Goal: Check status: Check status

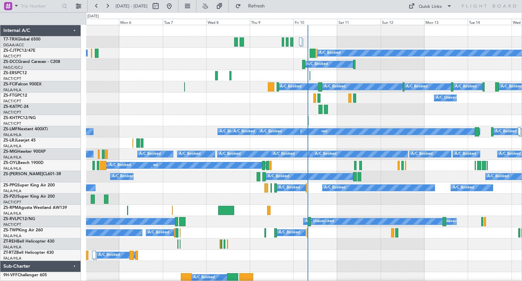
click at [304, 23] on div "Fri 10" at bounding box center [314, 22] width 43 height 6
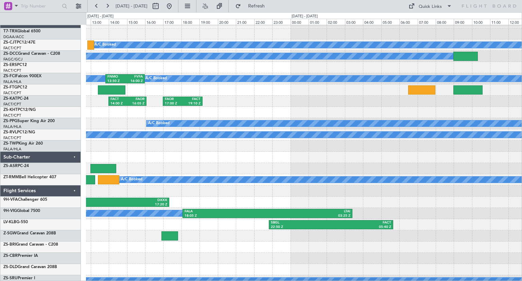
scroll to position [8, 0]
click at [240, 164] on div at bounding box center [303, 168] width 435 height 11
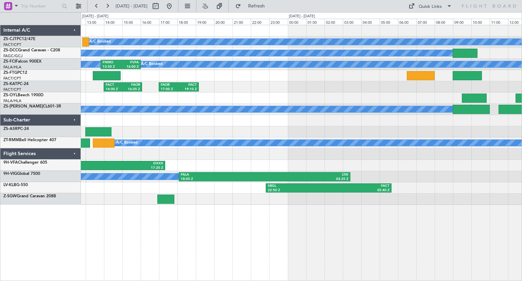
scroll to position [0, 0]
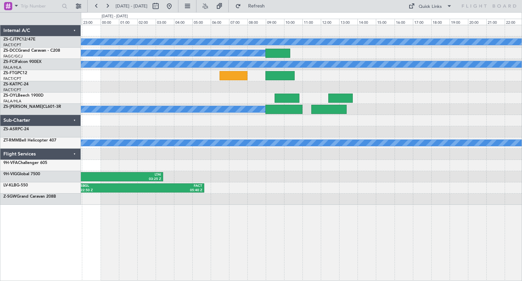
click at [284, 211] on div "A/C Booked A/C Booked A/C Booked A/C Booked A/C Booked A/C Booked A/C Booked A/…" at bounding box center [301, 153] width 441 height 256
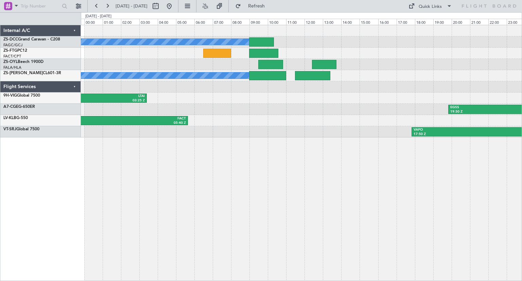
click at [373, 173] on div "A/C Booked A/C Booked A/C Booked A/C Booked A/C Booked A/C Booked A/C Booked FA…" at bounding box center [301, 153] width 441 height 256
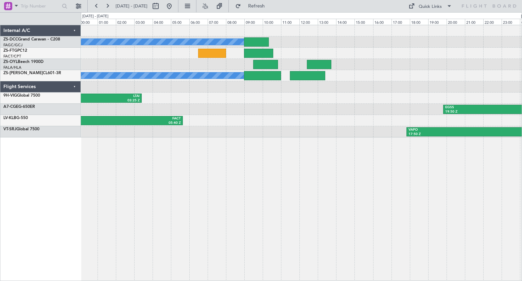
click at [435, 59] on div "A/C Booked A/C Booked A/C Booked A/C Booked A/C Booked A/C Booked A/C Booked FA…" at bounding box center [301, 81] width 440 height 112
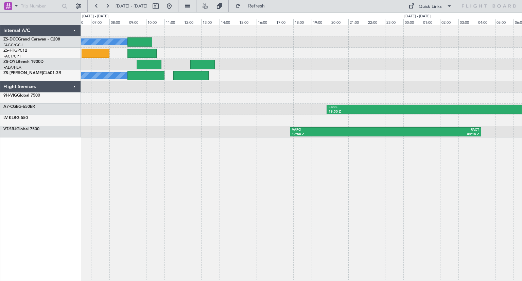
click at [196, 115] on div "A/C Booked A/C Booked A/C Booked A/C Booked A/C Booked A/C Booked A/C Booked FA…" at bounding box center [301, 81] width 440 height 112
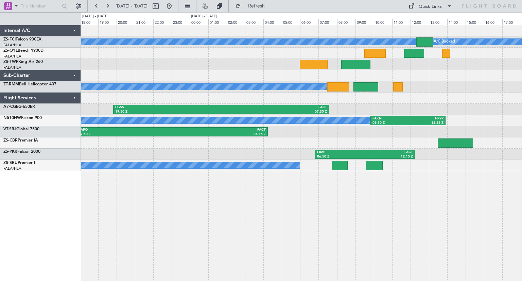
click at [292, 213] on div "A/C Booked A/C Booked A/C Booked EGSS 19:50 Z FACT 07:35 Z A/C Booked FAKN 09:5…" at bounding box center [301, 153] width 441 height 256
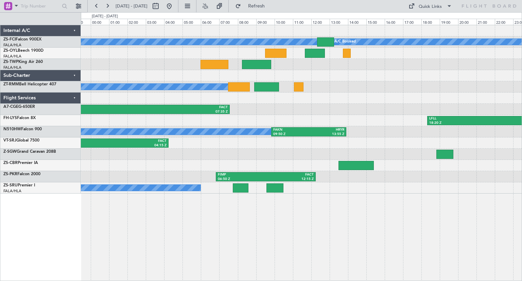
click at [420, 87] on div "A/C Booked" at bounding box center [301, 86] width 440 height 11
click at [175, 7] on button at bounding box center [169, 6] width 11 height 11
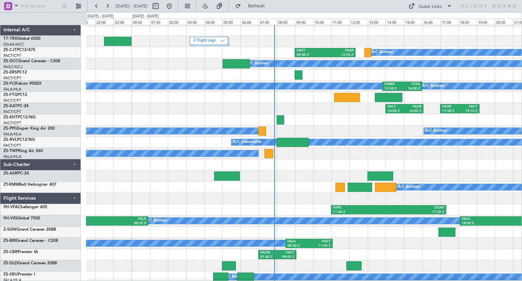
scroll to position [2, 0]
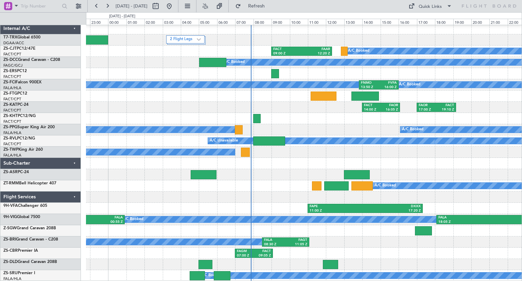
click at [329, 120] on div at bounding box center [303, 118] width 435 height 11
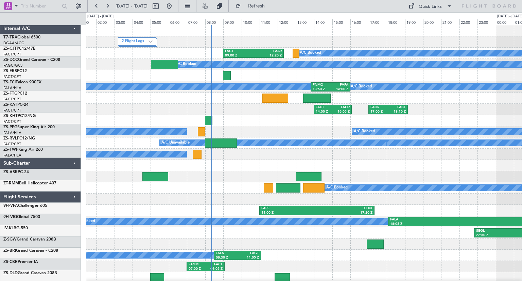
scroll to position [0, 0]
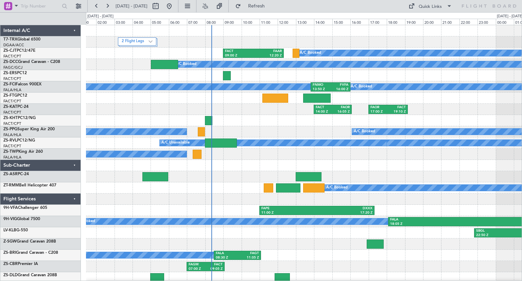
click at [97, 155] on div "2 Flight Legs A/C Booked A/C Booked A/C Booked A/C Booked A/C Booked A/C Booked…" at bounding box center [303, 159] width 435 height 269
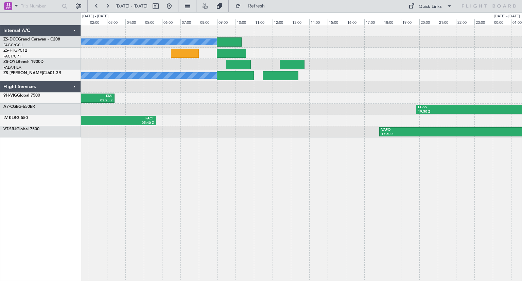
click at [173, 185] on div "A/C Booked A/C Booked A/C Booked A/C Booked A/C Booked A/C Booked A/C Booked FA…" at bounding box center [301, 153] width 441 height 256
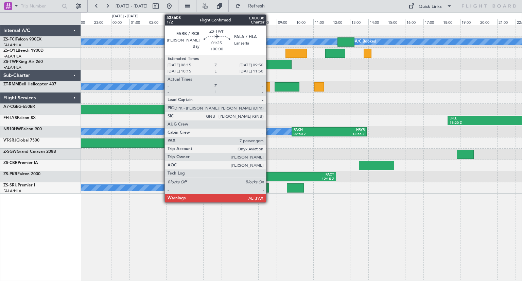
click at [269, 64] on div at bounding box center [276, 64] width 29 height 9
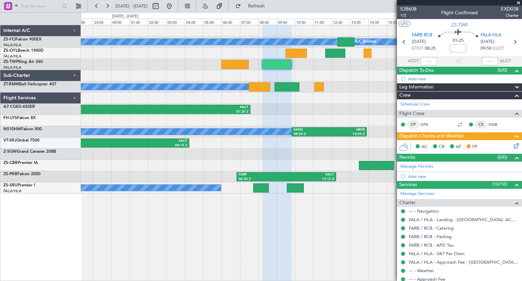
click at [519, 2] on span at bounding box center [518, 3] width 7 height 6
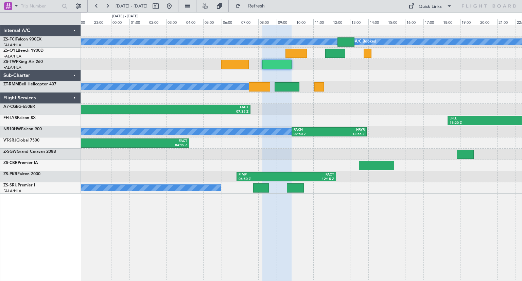
type input "0"
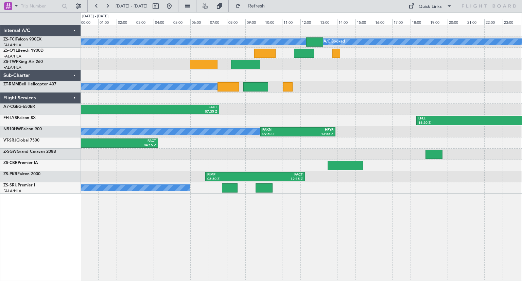
click at [353, 150] on div "A/C Booked A/C Booked A/C Booked EGSS 19:50 Z FACT 07:35 Z LFLL 18:20 Z FALA 04…" at bounding box center [301, 109] width 440 height 168
